Goal: Check status

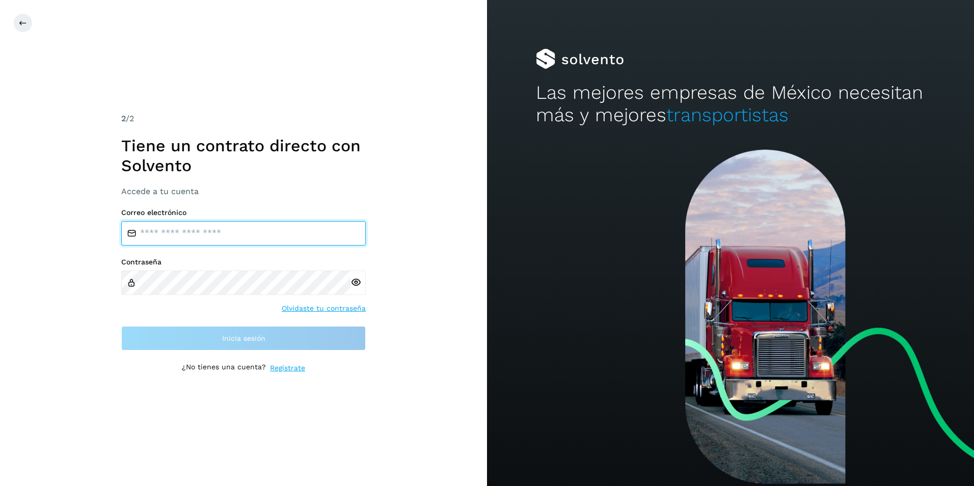
type input "**********"
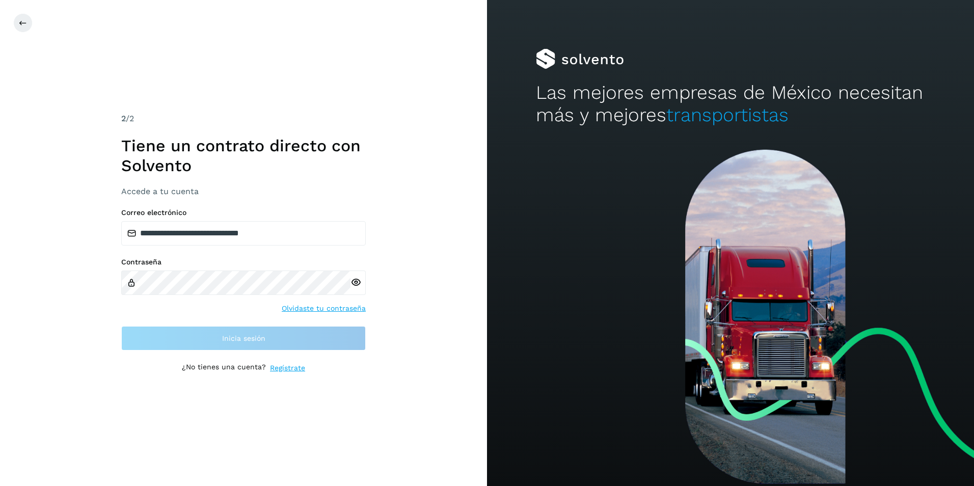
click at [228, 309] on div "Contraseña Olvidaste tu contraseña" at bounding box center [243, 286] width 245 height 56
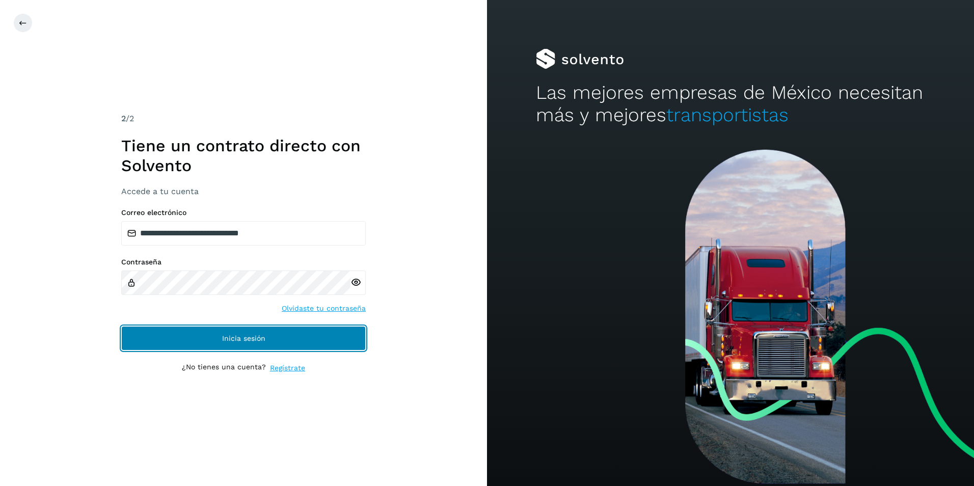
click at [207, 338] on button "Inicia sesión" at bounding box center [243, 338] width 245 height 24
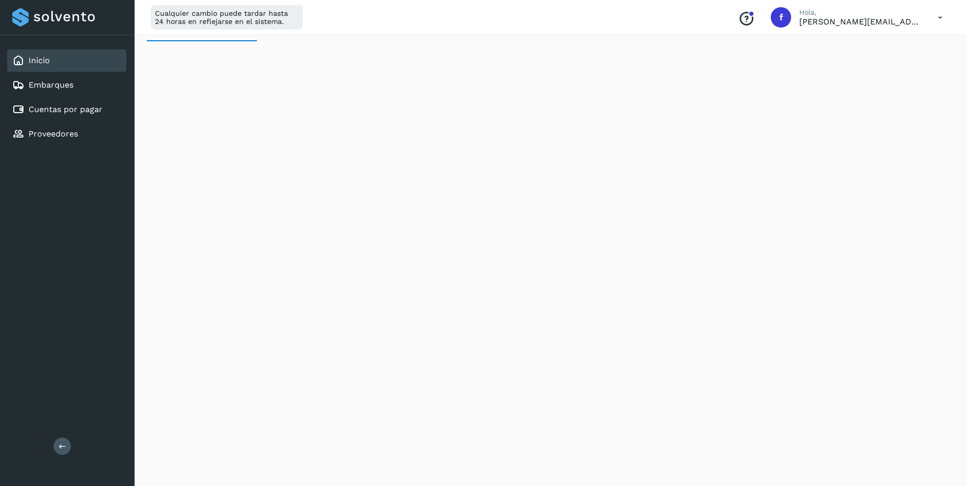
scroll to position [51, 0]
click at [61, 115] on div "Cuentas por pagar" at bounding box center [57, 109] width 90 height 12
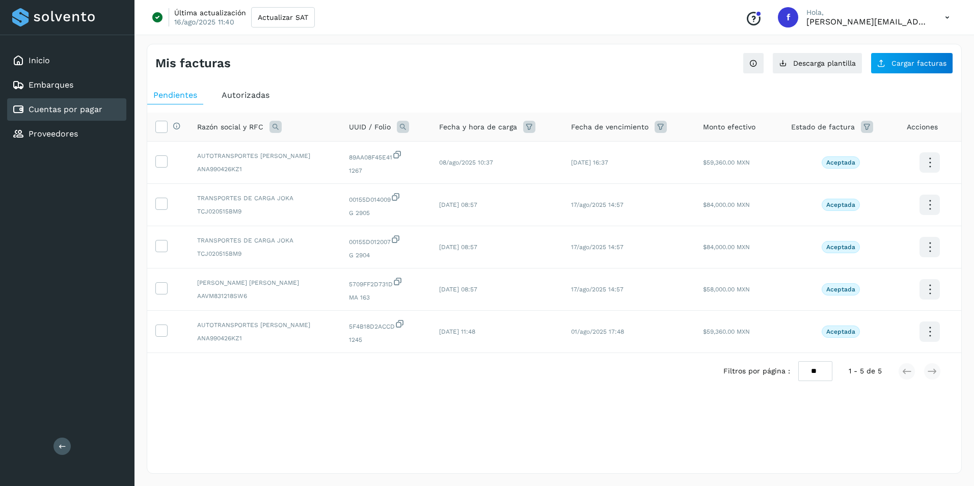
click at [242, 97] on span "Autorizadas" at bounding box center [246, 95] width 48 height 10
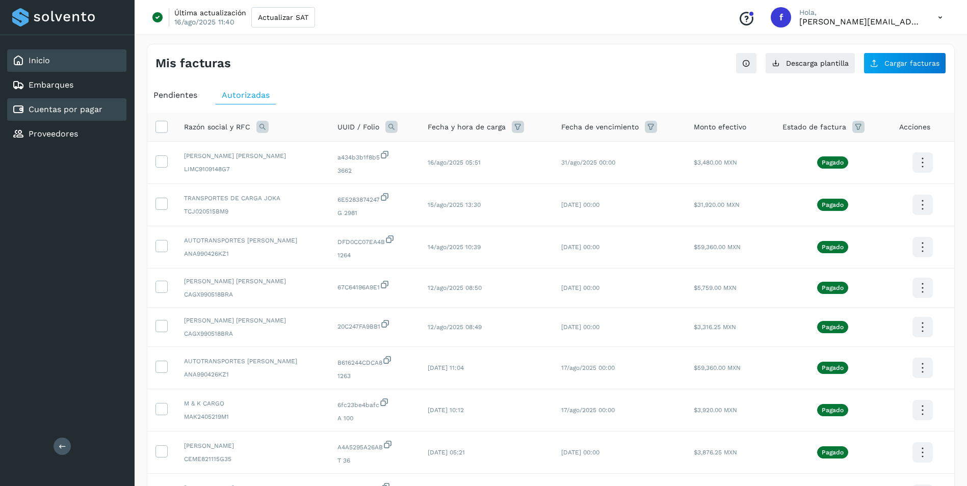
click at [53, 68] on div "Inicio" at bounding box center [66, 60] width 119 height 22
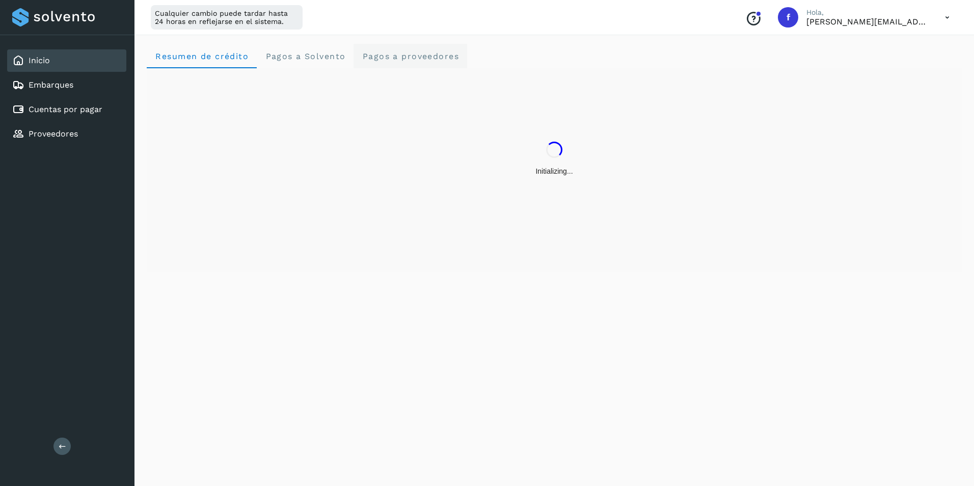
click at [424, 61] on span "Pagos a proveedores" at bounding box center [410, 56] width 97 height 10
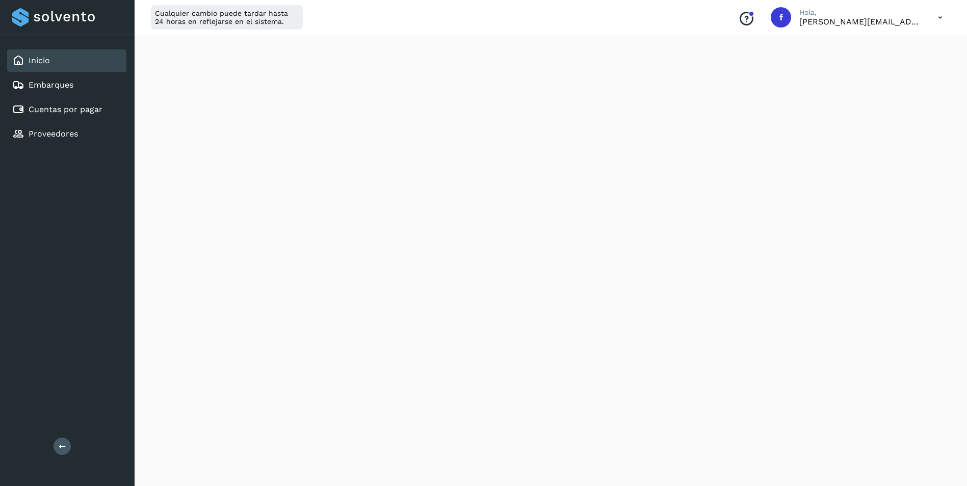
scroll to position [243, 0]
